Goal: Check status: Check status

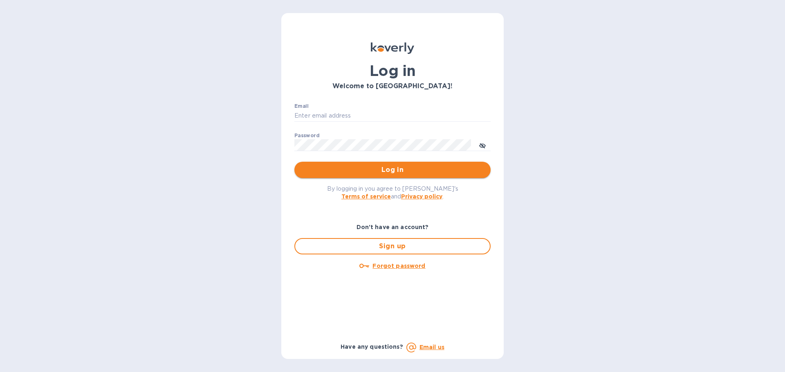
type input "[PERSON_NAME][EMAIL_ADDRESS][PERSON_NAME][DOMAIN_NAME]"
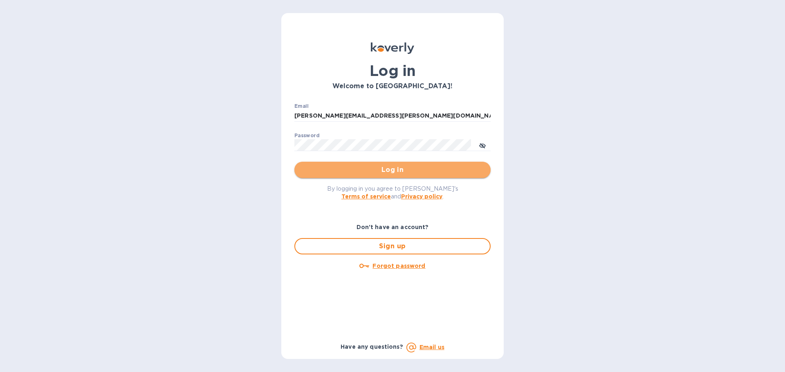
click at [385, 175] on button "Log in" at bounding box center [392, 170] width 196 height 16
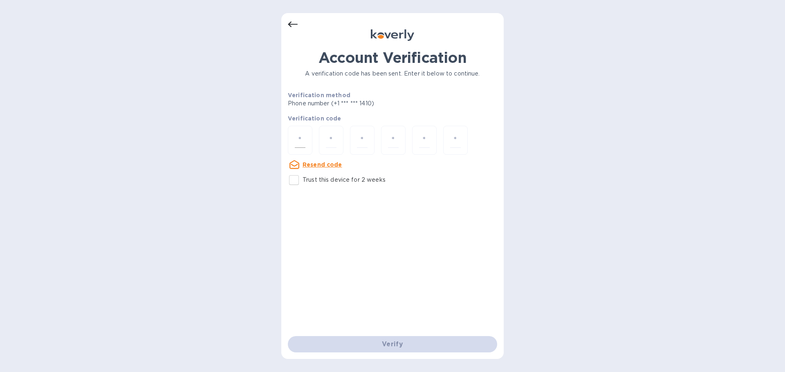
click at [304, 130] on div at bounding box center [300, 140] width 25 height 29
drag, startPoint x: 304, startPoint y: 130, endPoint x: 304, endPoint y: 141, distance: 11.4
click at [304, 141] on div at bounding box center [300, 140] width 25 height 29
click at [304, 141] on input "number" at bounding box center [300, 140] width 11 height 15
click at [331, 138] on input "number" at bounding box center [331, 140] width 11 height 15
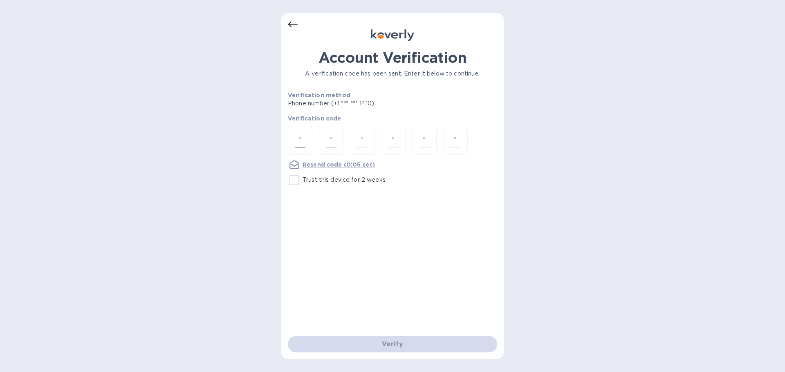
click at [306, 144] on div at bounding box center [300, 140] width 25 height 29
type input "3"
type input "4"
type input "9"
type input "6"
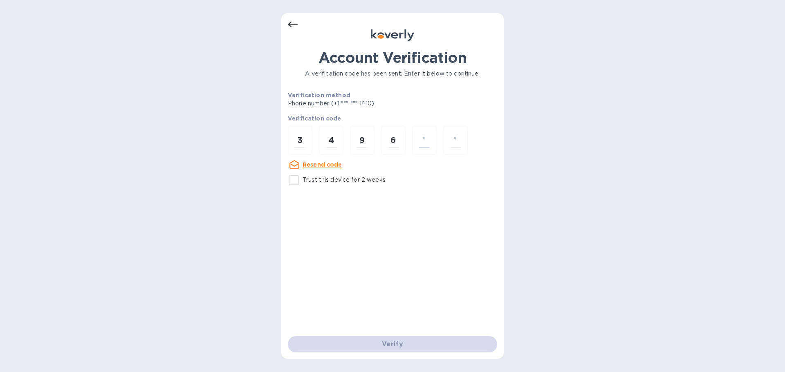
type input "9"
type input "7"
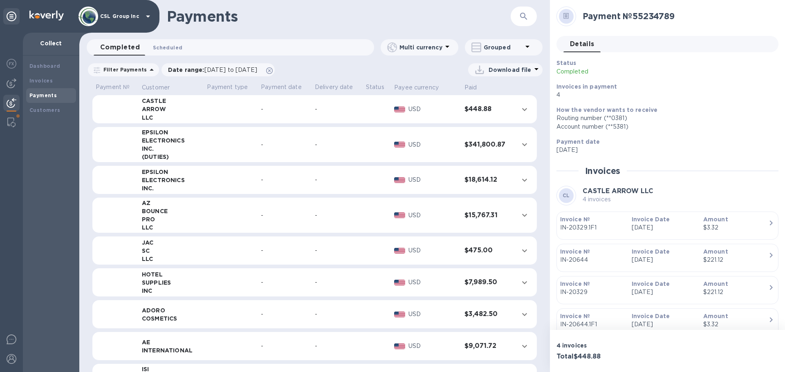
click at [164, 49] on span "Scheduled 0" at bounding box center [167, 47] width 29 height 9
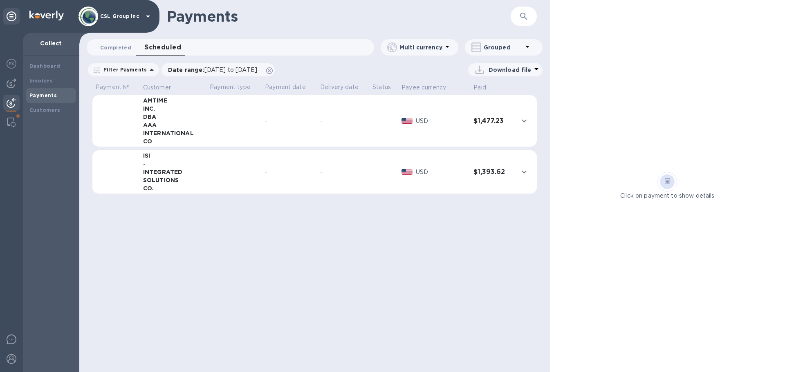
click at [106, 51] on span "Completed 0" at bounding box center [115, 47] width 31 height 9
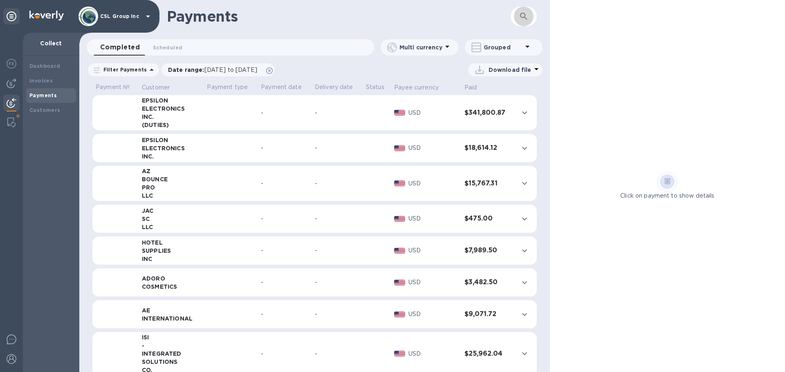
click at [524, 16] on icon "button" at bounding box center [524, 16] width 10 height 10
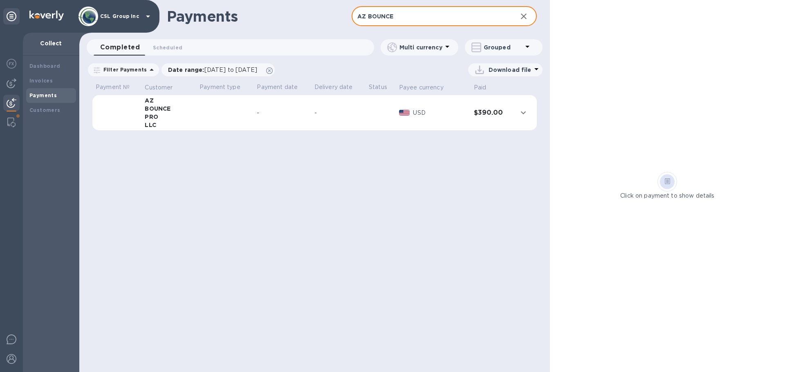
type input "AZ BOUNCE"
click at [145, 115] on div "PRO" at bounding box center [169, 117] width 48 height 8
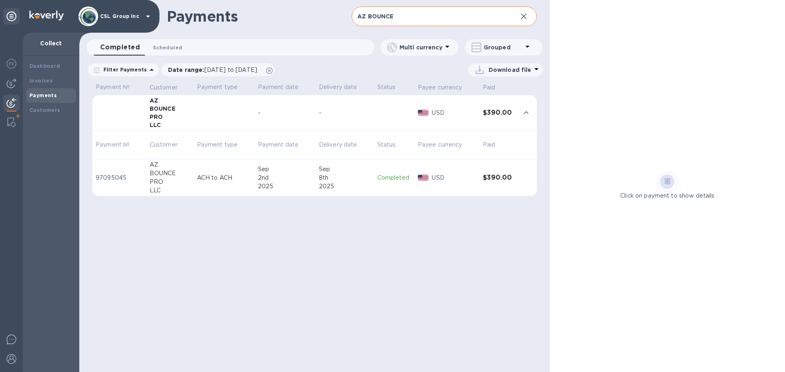
click at [155, 51] on span "Scheduled 0" at bounding box center [167, 47] width 29 height 9
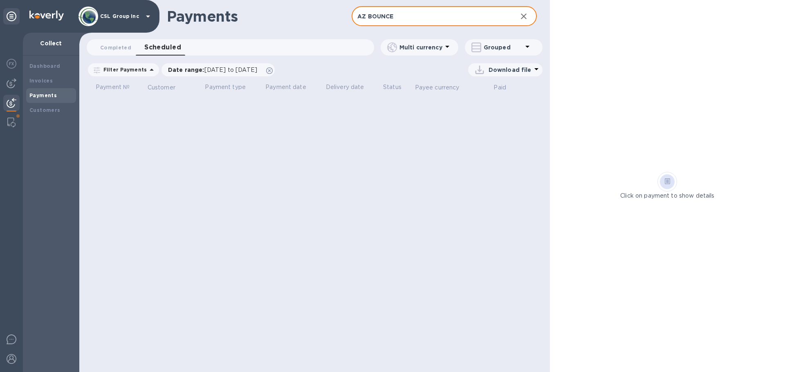
click at [417, 22] on input "AZ BOUNCE" at bounding box center [431, 17] width 159 height 20
click at [41, 97] on b "Payments" at bounding box center [42, 95] width 27 height 6
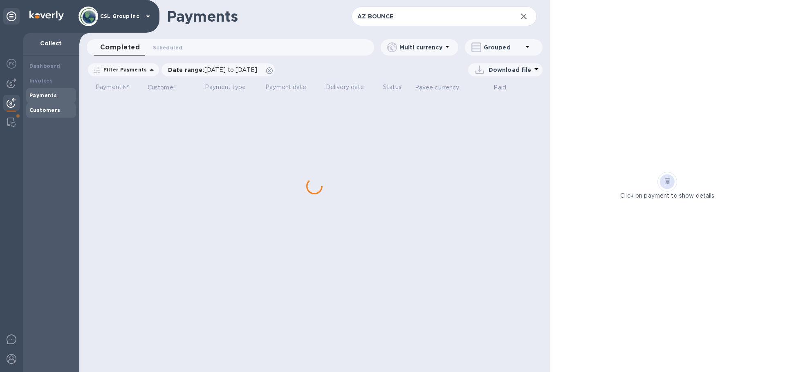
click at [46, 110] on b "Customers" at bounding box center [44, 110] width 31 height 6
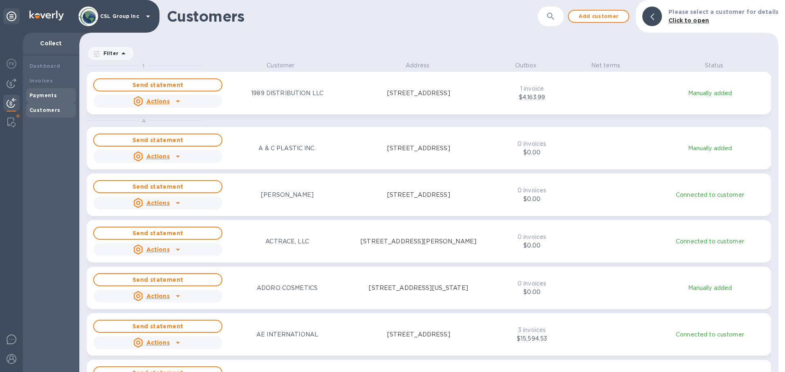
scroll to position [305, 696]
click at [47, 97] on b "Payments" at bounding box center [42, 95] width 27 height 6
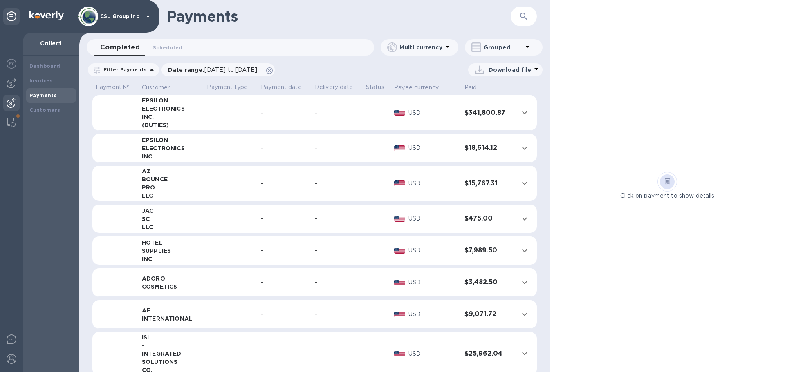
click at [227, 186] on td at bounding box center [231, 184] width 54 height 36
